Goal: Consume media (video, audio)

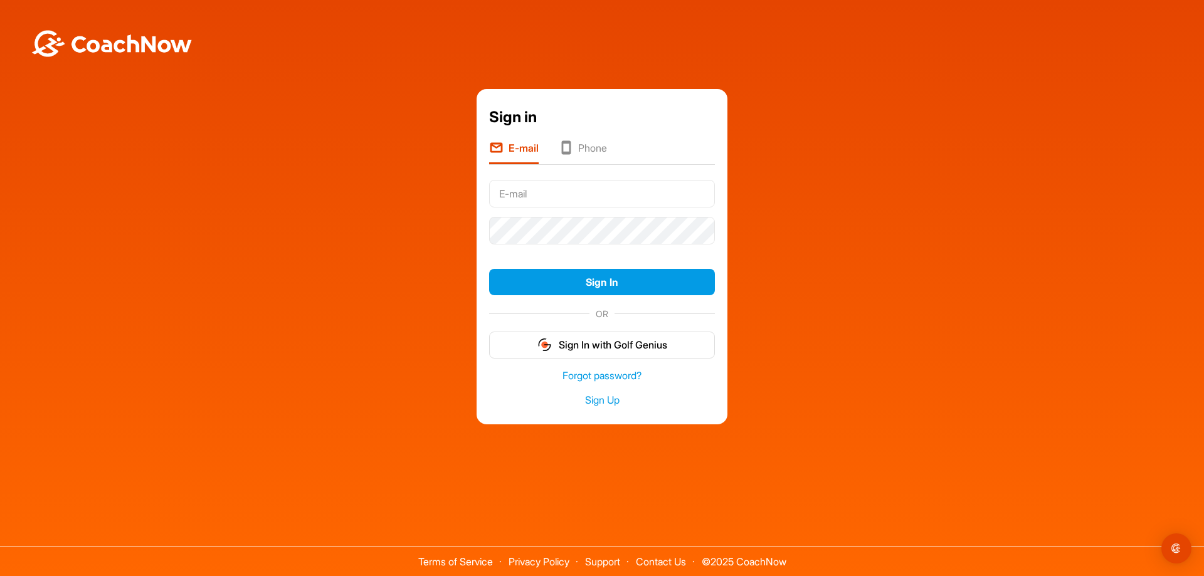
click at [533, 187] on input "text" at bounding box center [602, 194] width 226 height 28
type input "[EMAIL_ADDRESS][DOMAIN_NAME]"
click at [489, 269] on button "Sign In" at bounding box center [602, 282] width 226 height 27
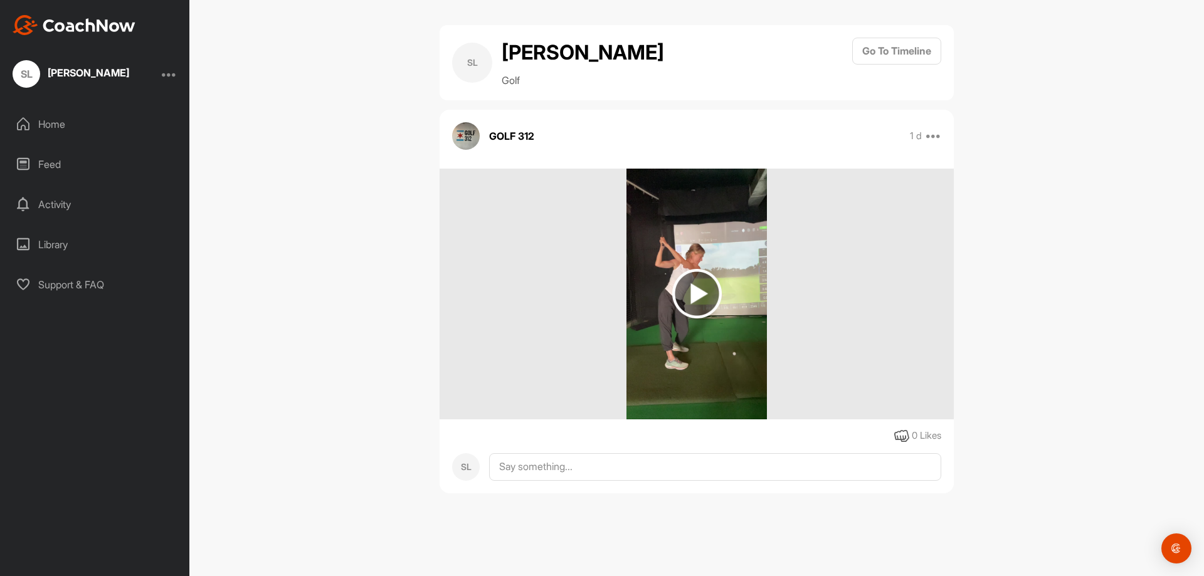
click at [689, 289] on img at bounding box center [697, 294] width 50 height 50
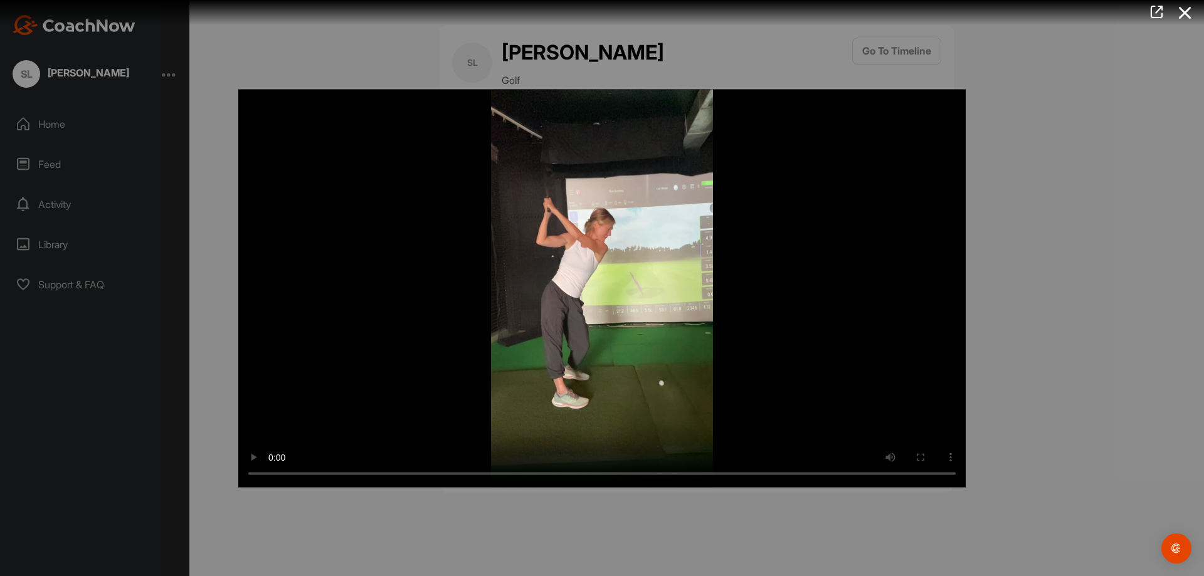
click at [653, 273] on video "Video Player" at bounding box center [601, 288] width 727 height 398
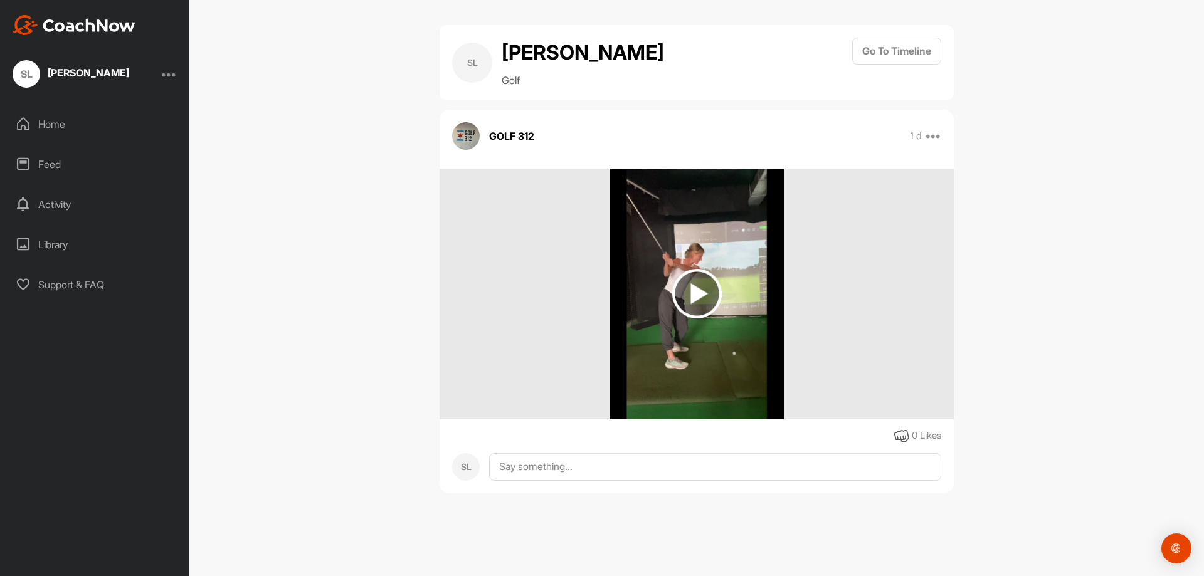
click at [690, 284] on img at bounding box center [697, 294] width 50 height 50
